Goal: Navigation & Orientation: Find specific page/section

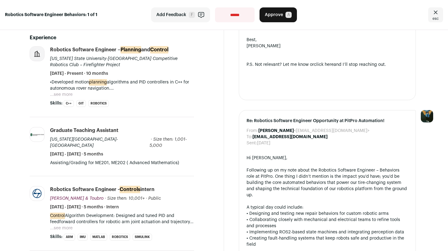
scroll to position [230, 0]
click at [218, 11] on select "**********" at bounding box center [235, 14] width 40 height 15
select select "**********"
click at [215, 7] on select "**********" at bounding box center [235, 14] width 40 height 15
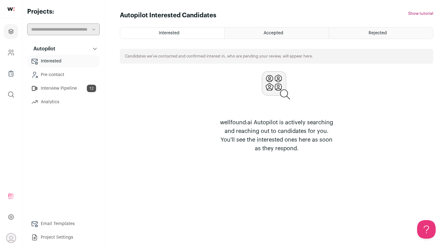
click at [252, 129] on p "wellfound:ai Autopilot is actively searching and reaching out to candidates for…" at bounding box center [276, 135] width 119 height 35
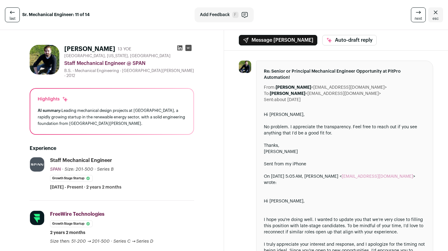
click at [433, 17] on span "esc" at bounding box center [436, 18] width 6 height 5
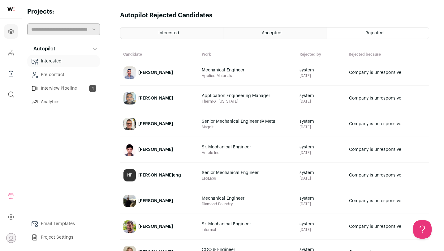
click at [70, 89] on link "Interview Pipeline 4" at bounding box center [63, 88] width 73 height 12
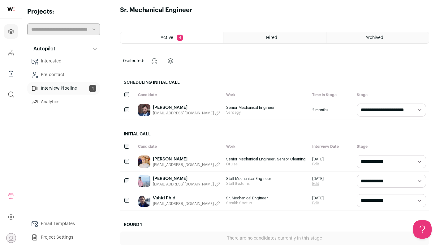
scroll to position [5, 0]
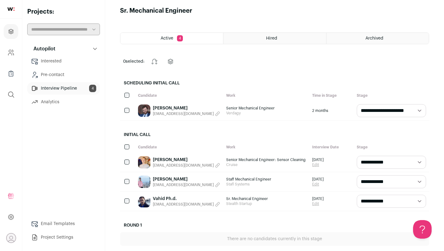
click at [58, 61] on link "Interested" at bounding box center [63, 61] width 73 height 12
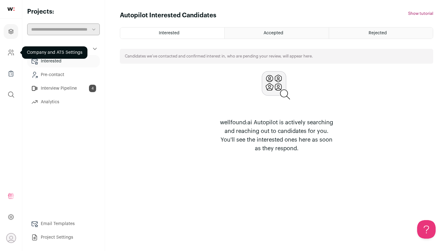
click at [12, 51] on icon "Company and ATS Settings" at bounding box center [10, 52] width 7 height 7
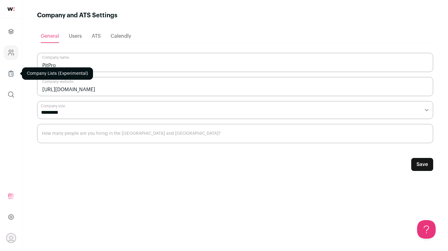
click at [9, 71] on icon "Company Lists" at bounding box center [10, 73] width 7 height 7
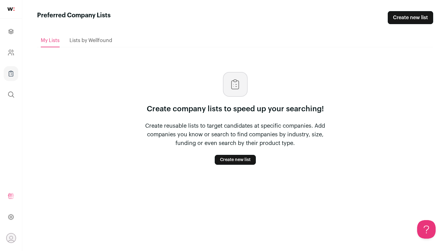
click at [86, 44] on div "Lists by Wellfound" at bounding box center [91, 40] width 43 height 12
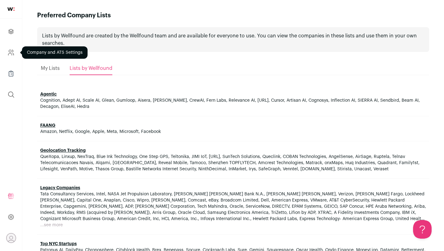
click at [14, 58] on link "Company and ATS Settings" at bounding box center [11, 52] width 15 height 15
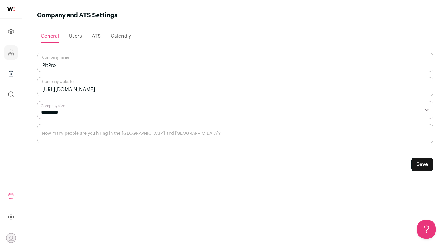
click at [76, 32] on div "Users" at bounding box center [75, 36] width 13 height 12
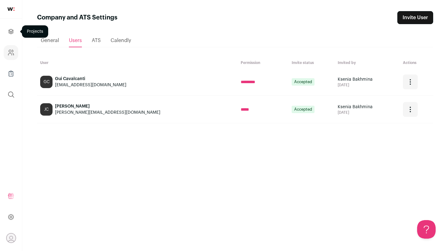
click at [13, 33] on icon "Projects" at bounding box center [11, 31] width 5 height 5
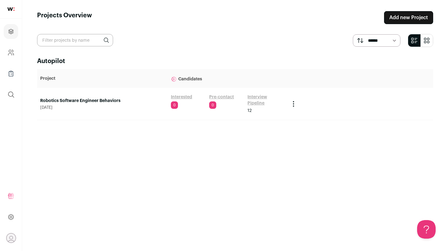
click at [62, 105] on span "August 14, 2025" at bounding box center [102, 107] width 125 height 5
click at [72, 101] on link "Robotics Software Engineer Behaviors" at bounding box center [102, 101] width 125 height 6
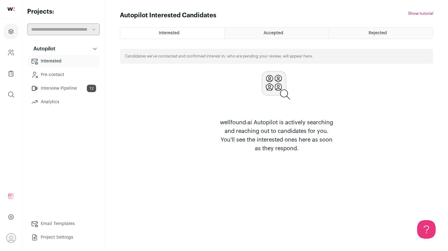
click at [49, 86] on link "Interview Pipeline 12" at bounding box center [63, 88] width 73 height 12
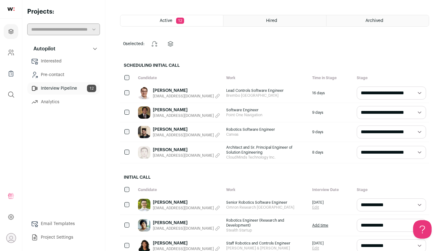
scroll to position [24, 0]
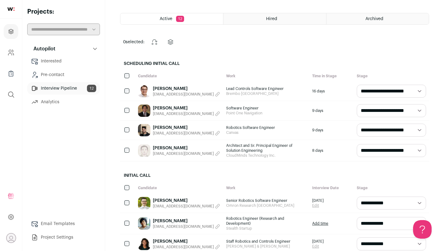
click at [160, 146] on link "Michael Li" at bounding box center [186, 148] width 67 height 6
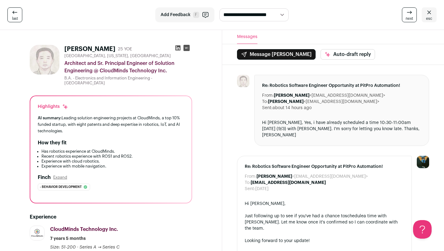
click at [178, 46] on icon at bounding box center [177, 47] width 5 height 5
click at [187, 49] on rect at bounding box center [186, 48] width 6 height 6
